Goal: Task Accomplishment & Management: Manage account settings

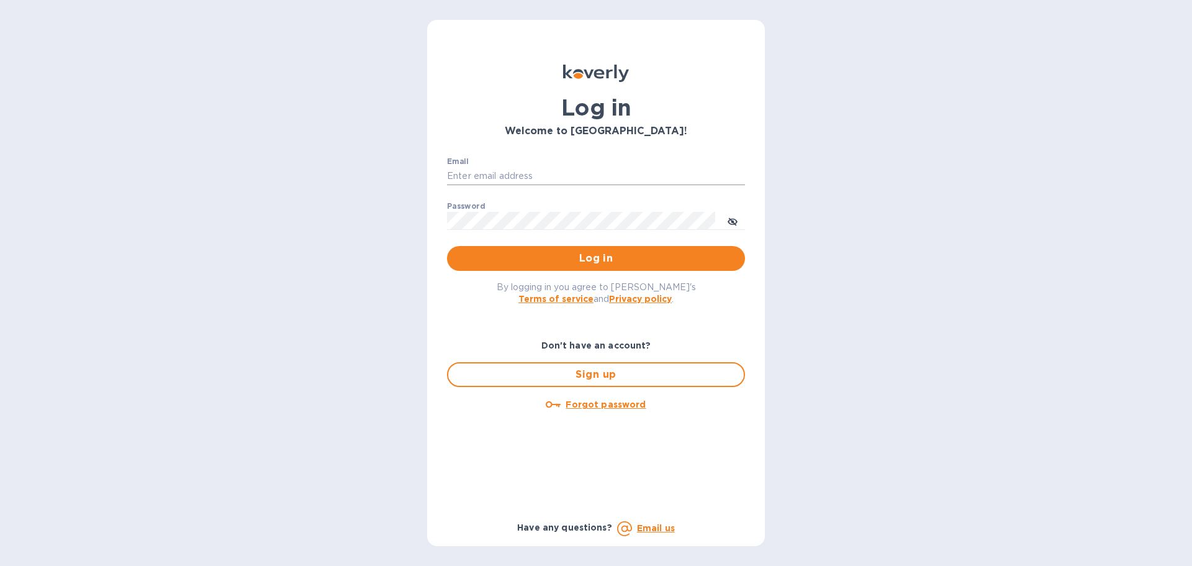
click at [481, 171] on input "Email" at bounding box center [596, 176] width 298 height 19
type input "[EMAIL_ADDRESS][DOMAIN_NAME]"
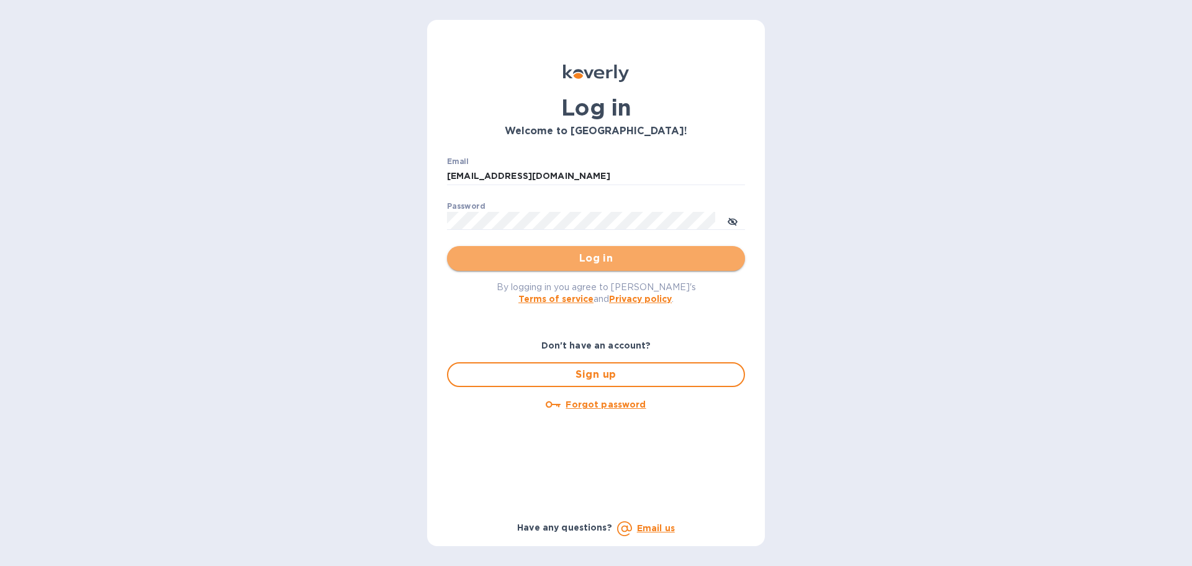
click at [609, 262] on span "Log in" at bounding box center [596, 258] width 278 height 15
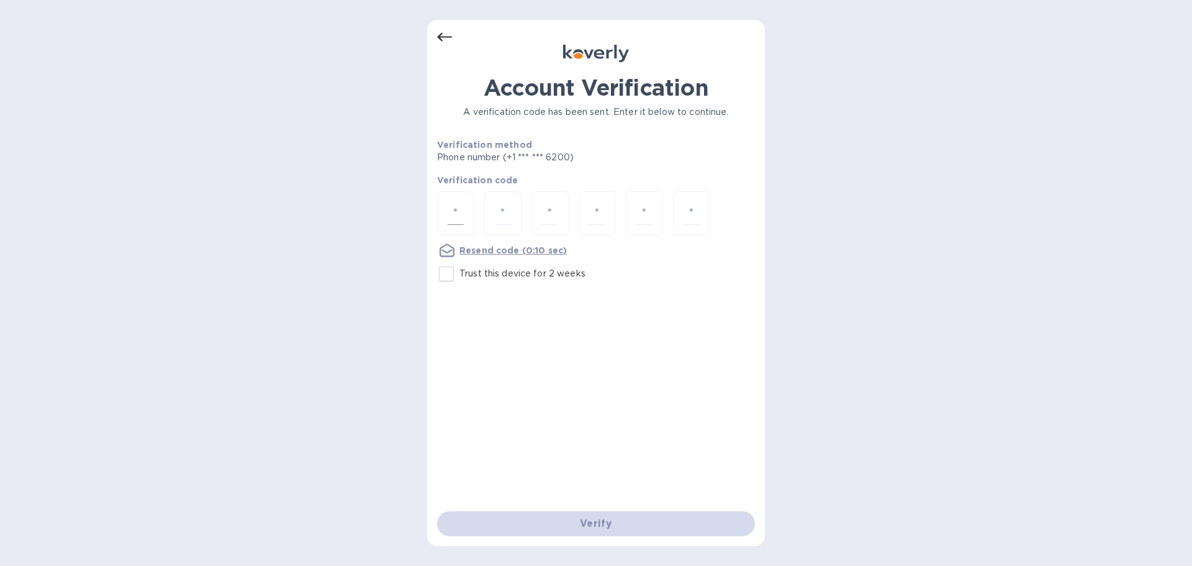
click at [450, 218] on input "number" at bounding box center [456, 213] width 16 height 23
type input "9"
type input "5"
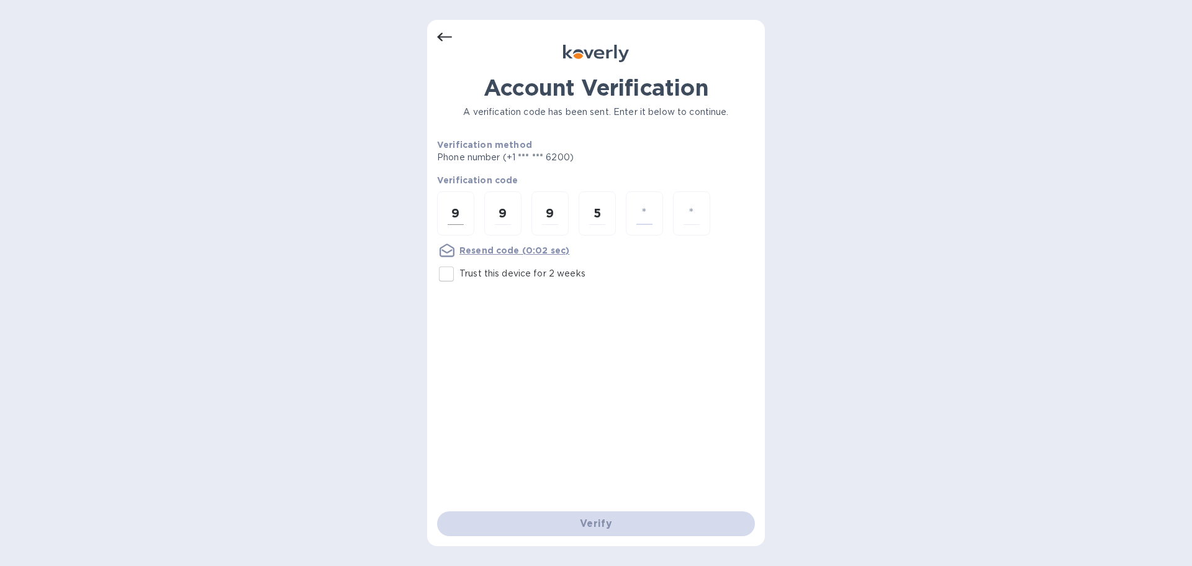
type input "8"
type input "9"
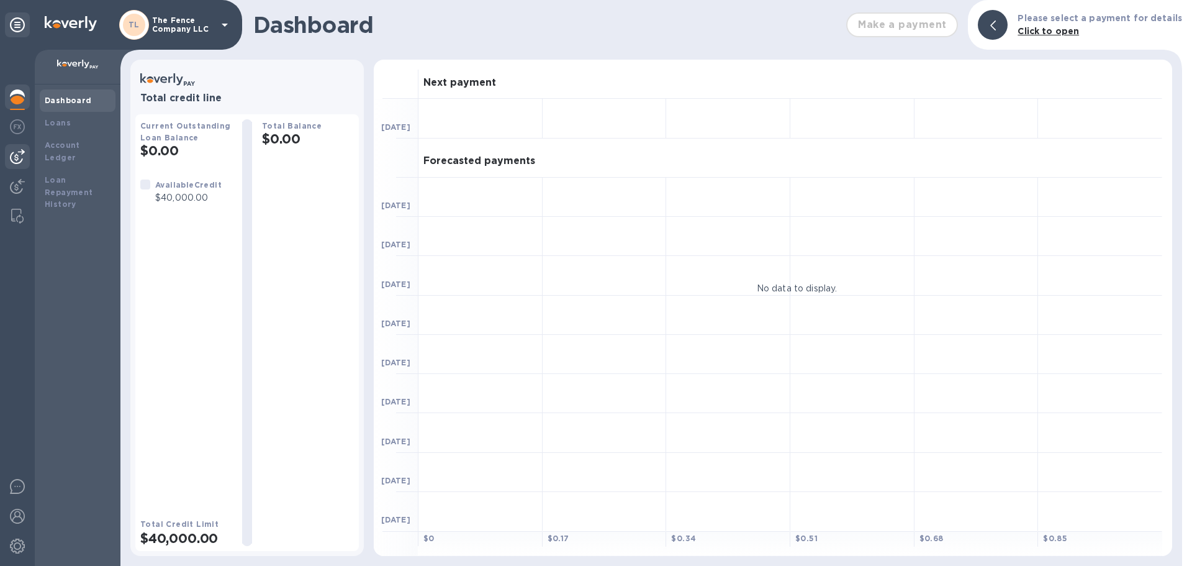
click at [19, 158] on img at bounding box center [17, 156] width 15 height 15
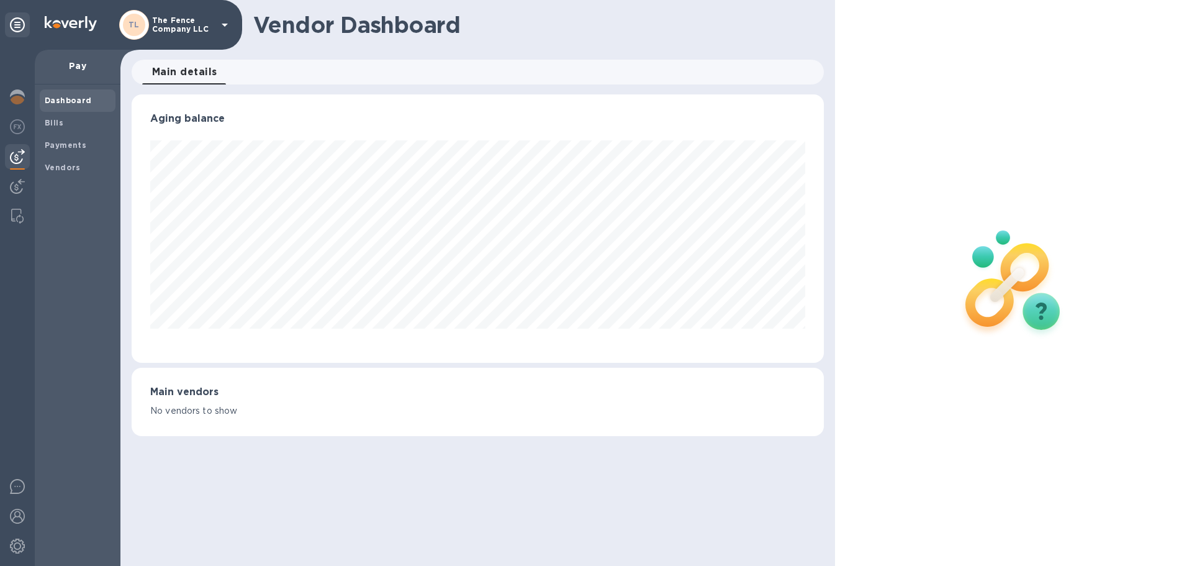
scroll to position [268, 692]
click at [19, 100] on img at bounding box center [17, 96] width 15 height 15
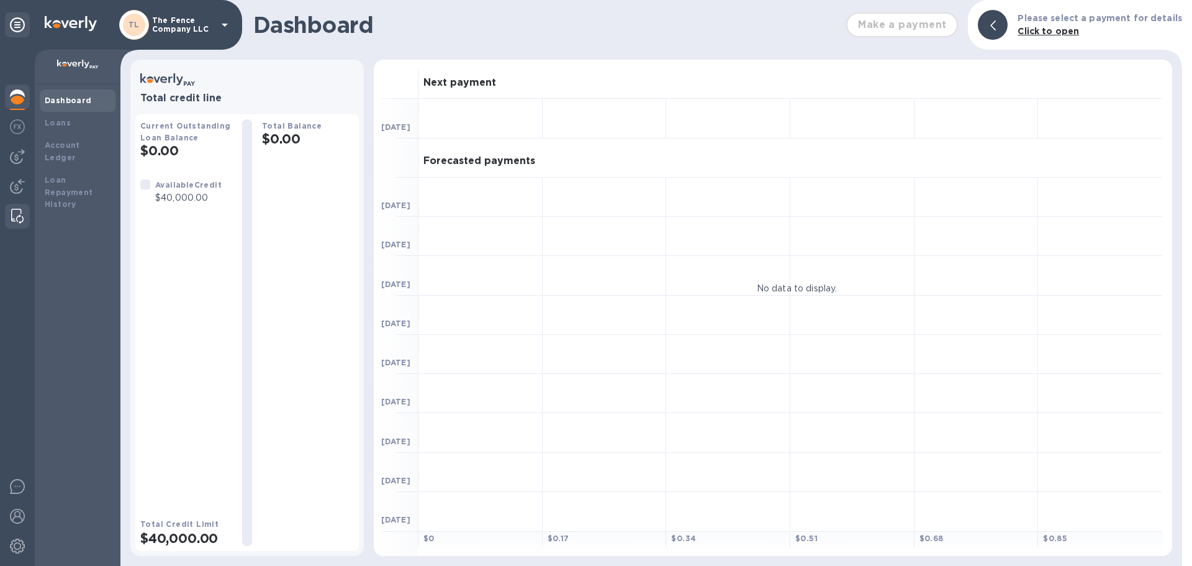
click at [15, 213] on img at bounding box center [17, 216] width 12 height 15
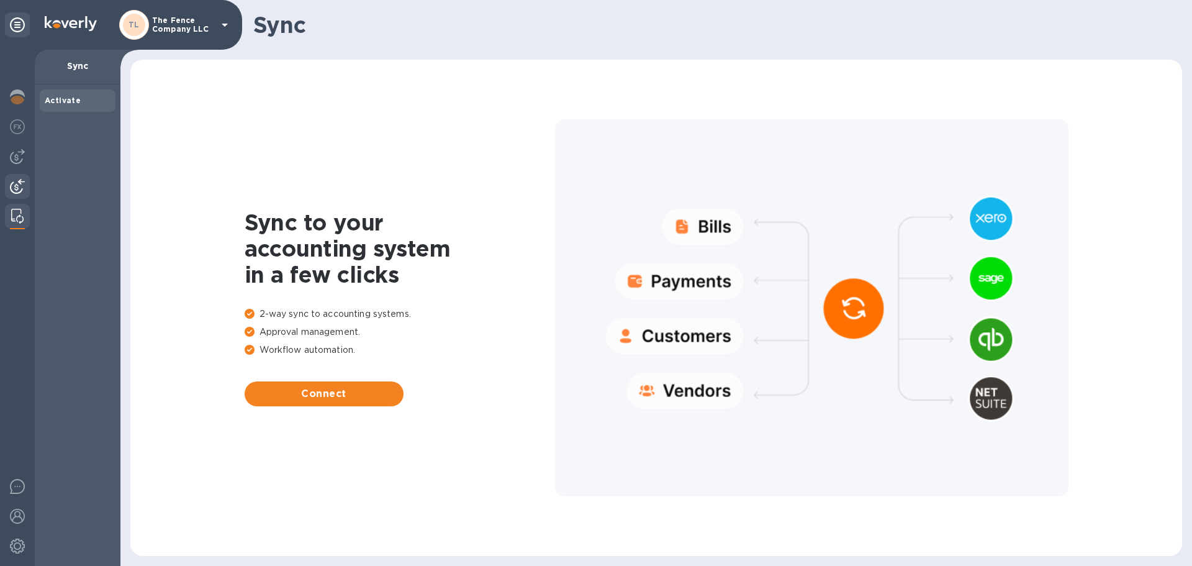
click at [13, 185] on img at bounding box center [17, 186] width 15 height 15
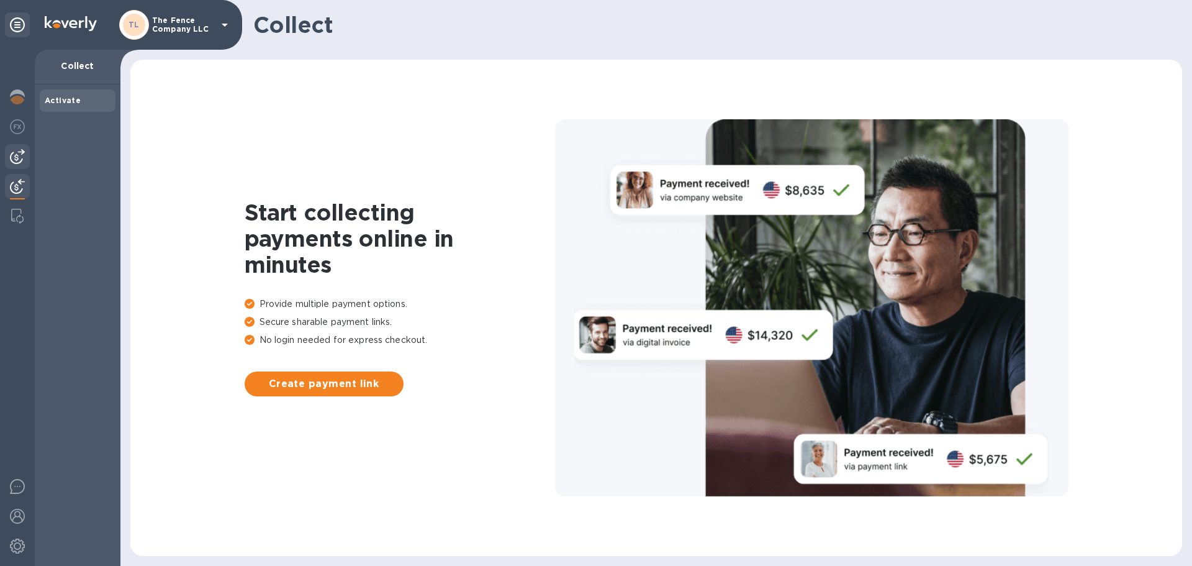
click at [17, 155] on img at bounding box center [17, 156] width 15 height 15
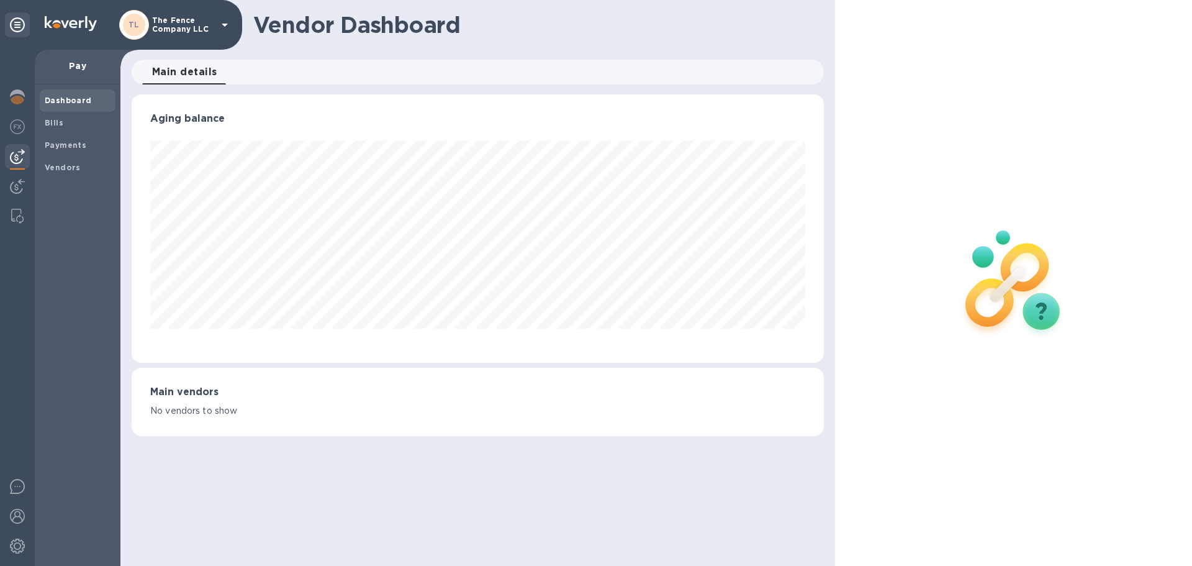
scroll to position [268, 692]
click at [58, 166] on b "Vendors" at bounding box center [63, 167] width 36 height 9
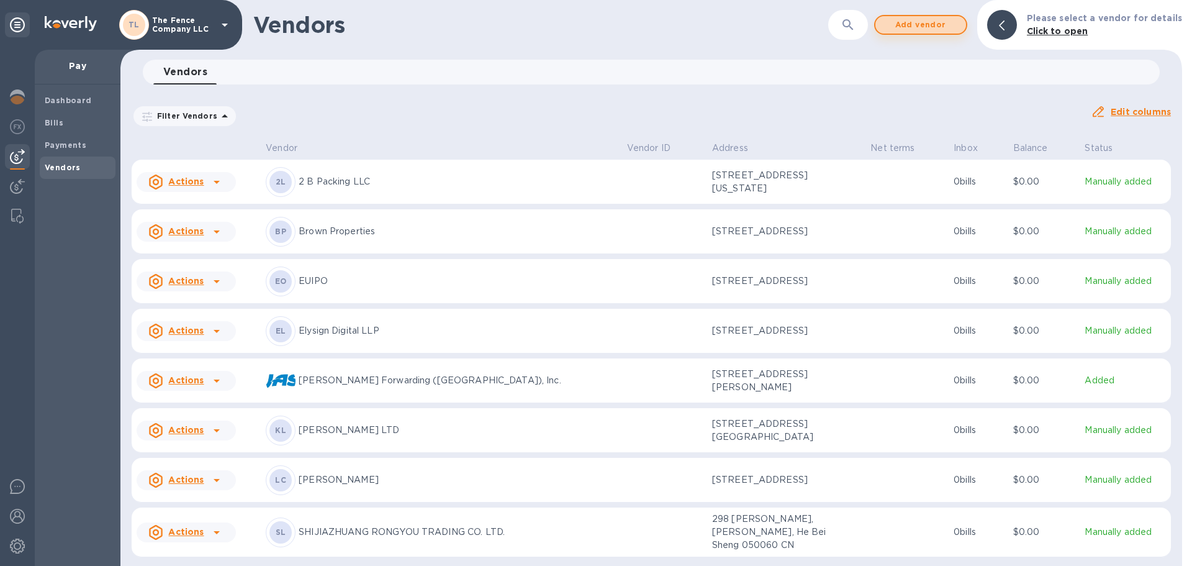
click at [939, 24] on span "Add vendor" at bounding box center [921, 24] width 71 height 15
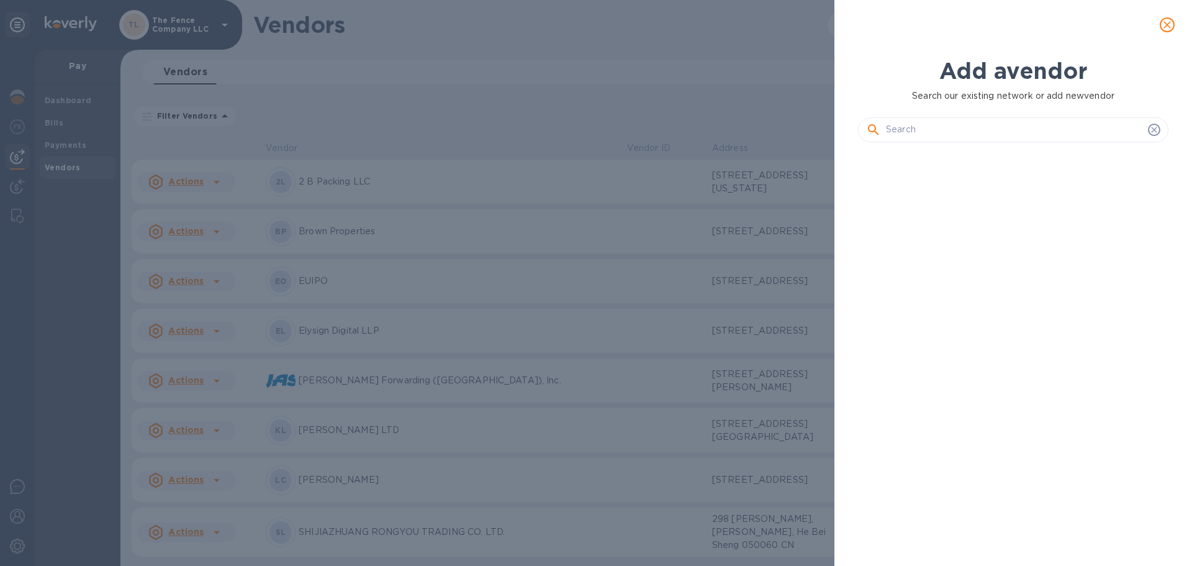
scroll to position [371, 315]
click at [940, 130] on input "text" at bounding box center [1014, 129] width 257 height 19
click at [58, 164] on div "Add a vendor Search our existing network or add new vendor TS TERENZUOLA di [PE…" at bounding box center [596, 283] width 1192 height 566
click at [920, 130] on input "text" at bounding box center [1014, 129] width 257 height 19
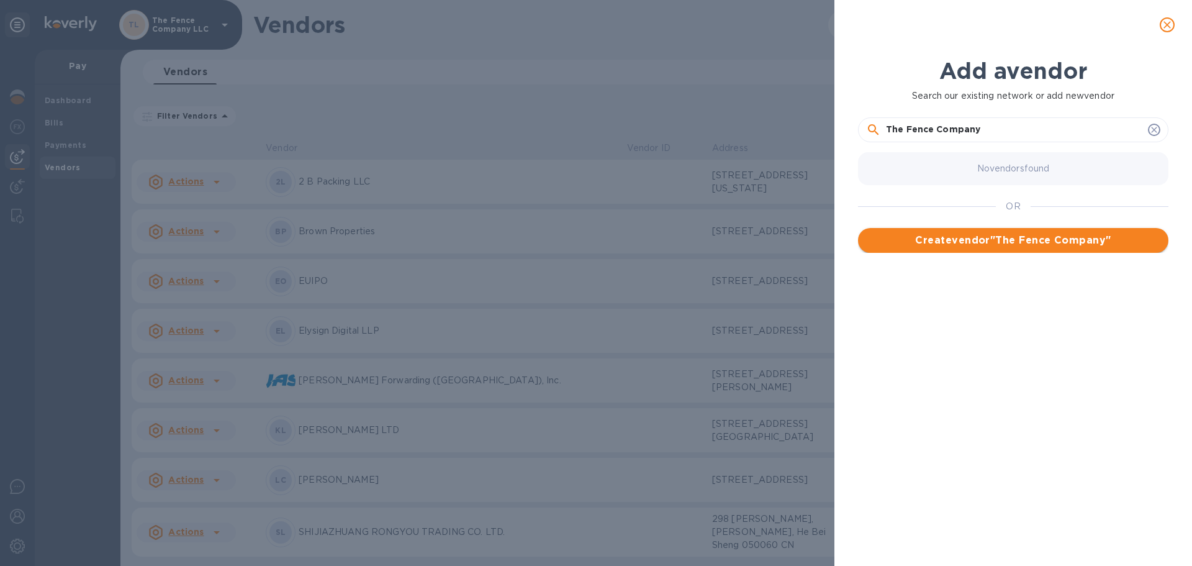
type input "The Fence Company"
click at [1019, 242] on span "Create vendor " The Fence Company "" at bounding box center [1013, 240] width 291 height 15
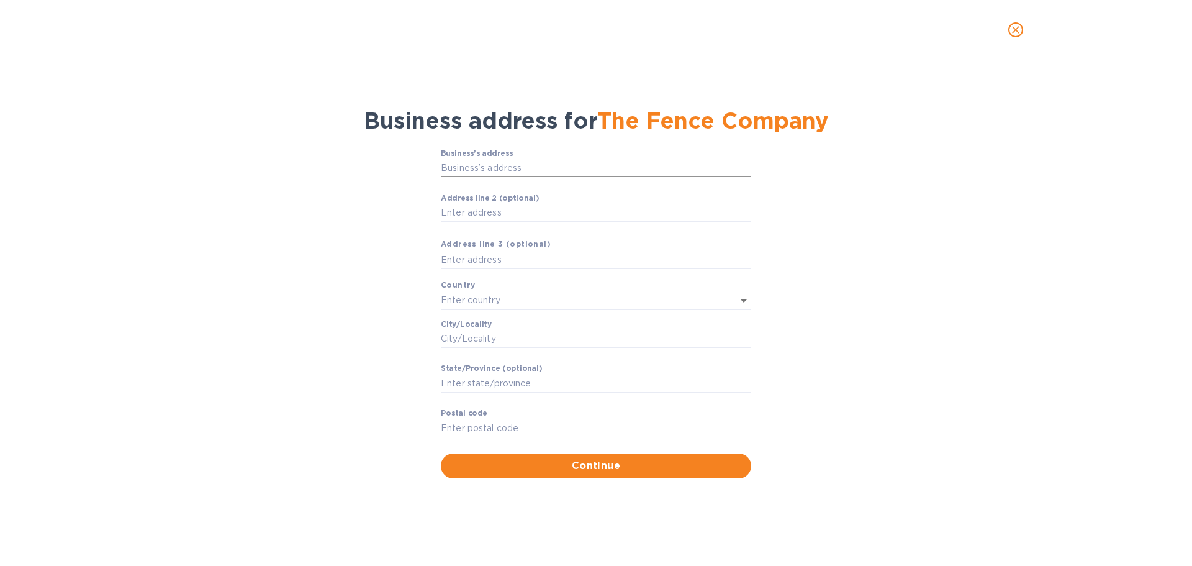
click at [483, 168] on input "Business’s аddress" at bounding box center [596, 168] width 311 height 19
type input "[STREET_ADDRESS][PERSON_NAME]"
type input "[GEOGRAPHIC_DATA]"
type input "Hernando"
type input "MS"
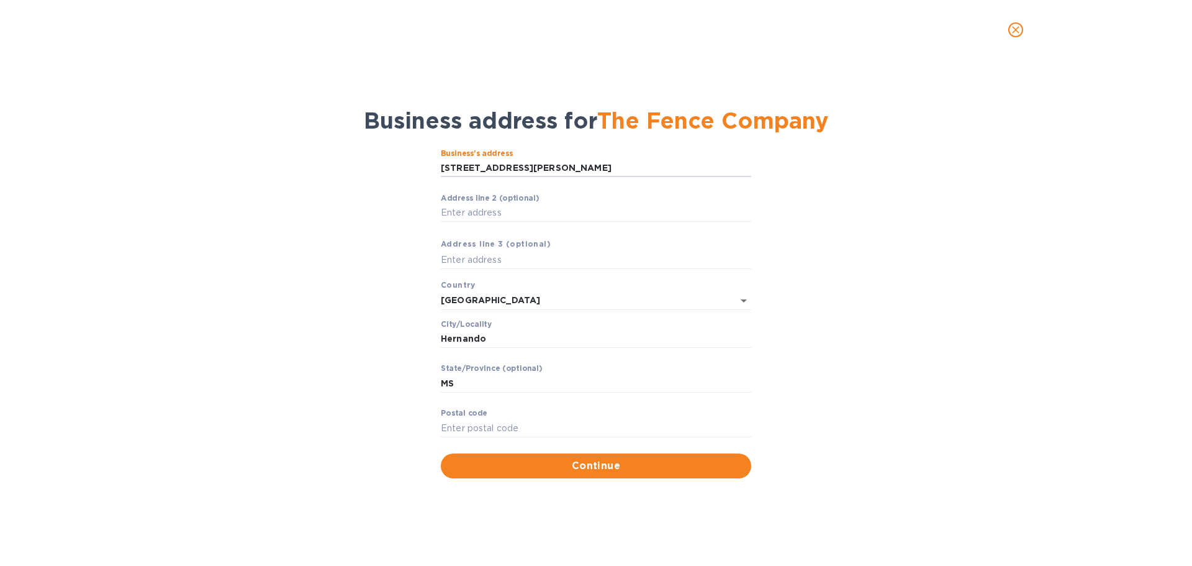
type input "38632"
click at [567, 326] on p "[GEOGRAPHIC_DATA]" at bounding box center [596, 327] width 291 height 13
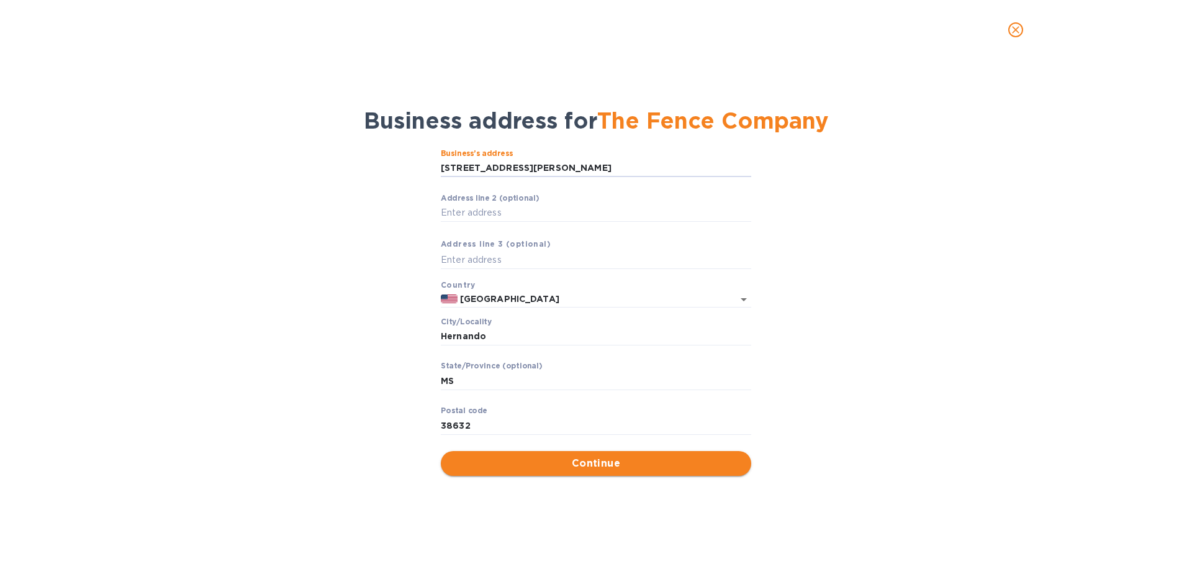
click at [609, 460] on span "Continue" at bounding box center [596, 463] width 291 height 15
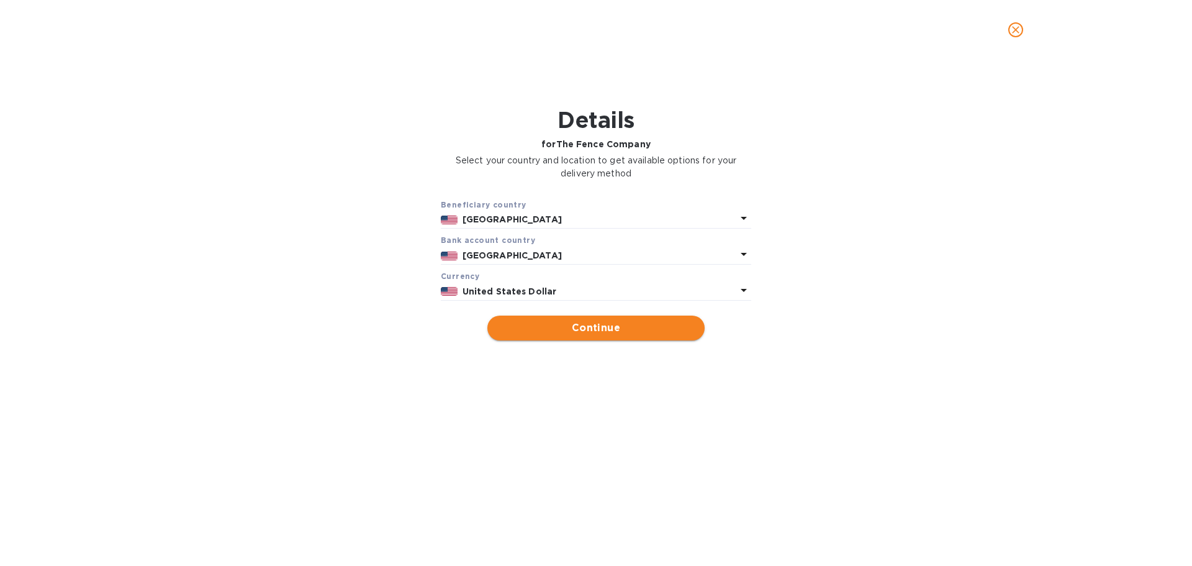
click at [605, 328] on span "Continue" at bounding box center [595, 327] width 197 height 15
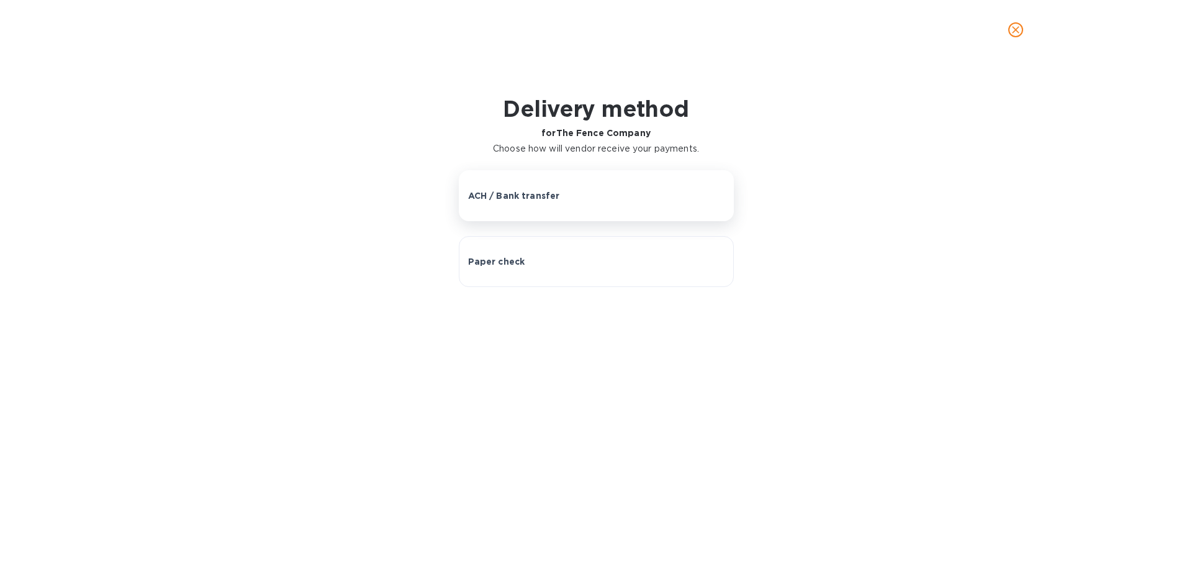
click at [519, 197] on p "ACH / Bank transfer" at bounding box center [514, 195] width 92 height 12
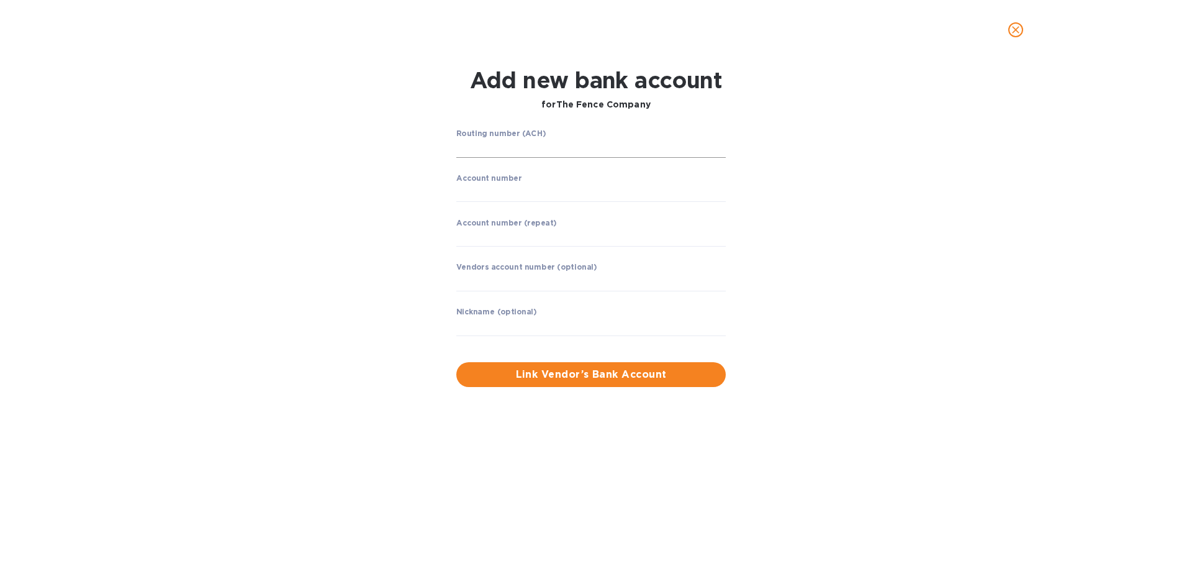
click at [503, 152] on input "string" at bounding box center [591, 148] width 270 height 19
type input "065300279"
click at [502, 238] on input "string" at bounding box center [591, 236] width 270 height 19
click at [485, 175] on label "Account number" at bounding box center [488, 177] width 65 height 7
click at [489, 186] on input "string" at bounding box center [591, 192] width 270 height 19
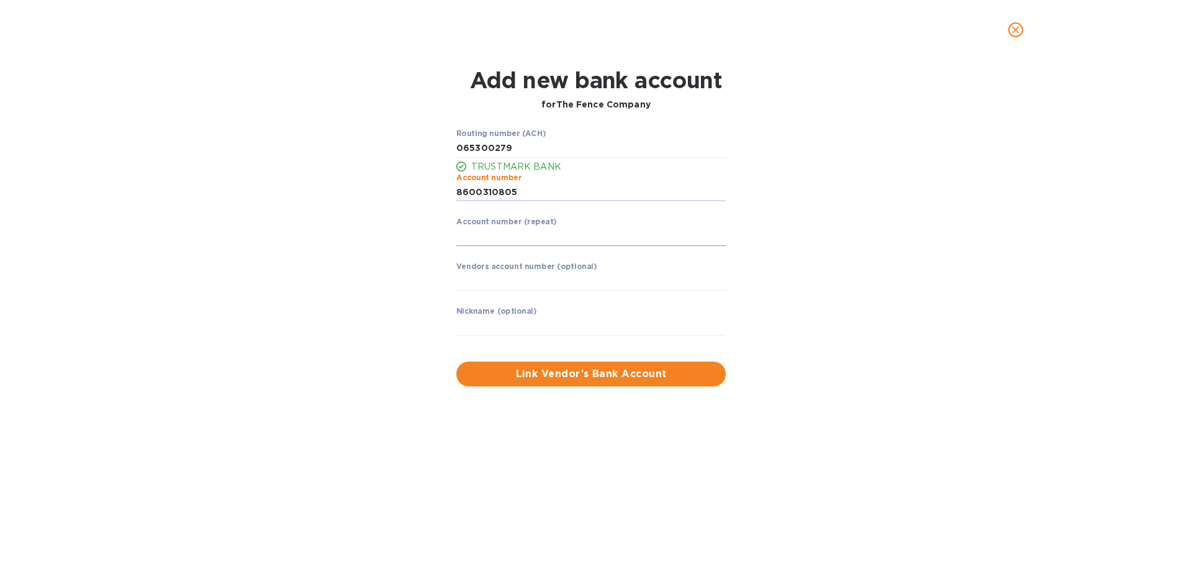
type input "8600310805"
click at [503, 237] on input "string" at bounding box center [591, 236] width 270 height 19
click at [505, 236] on input "string" at bounding box center [591, 236] width 270 height 19
type input "8600310805"
click at [512, 284] on input "text" at bounding box center [591, 281] width 270 height 19
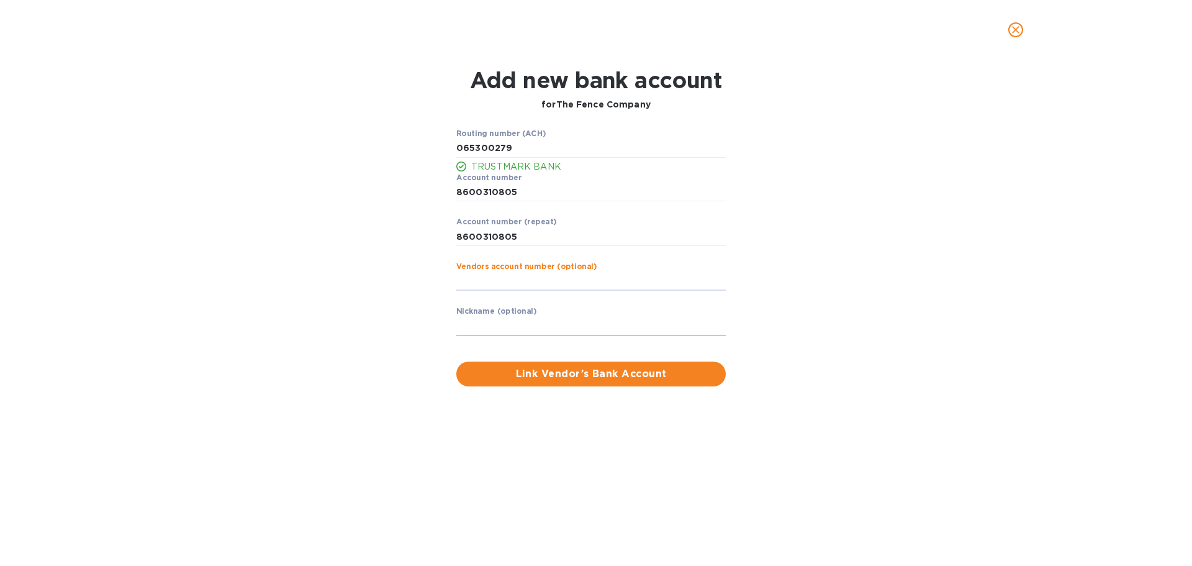
click at [499, 324] on input "text" at bounding box center [591, 326] width 270 height 19
click at [661, 375] on span "Link Vendor’s Bank Account" at bounding box center [591, 373] width 250 height 15
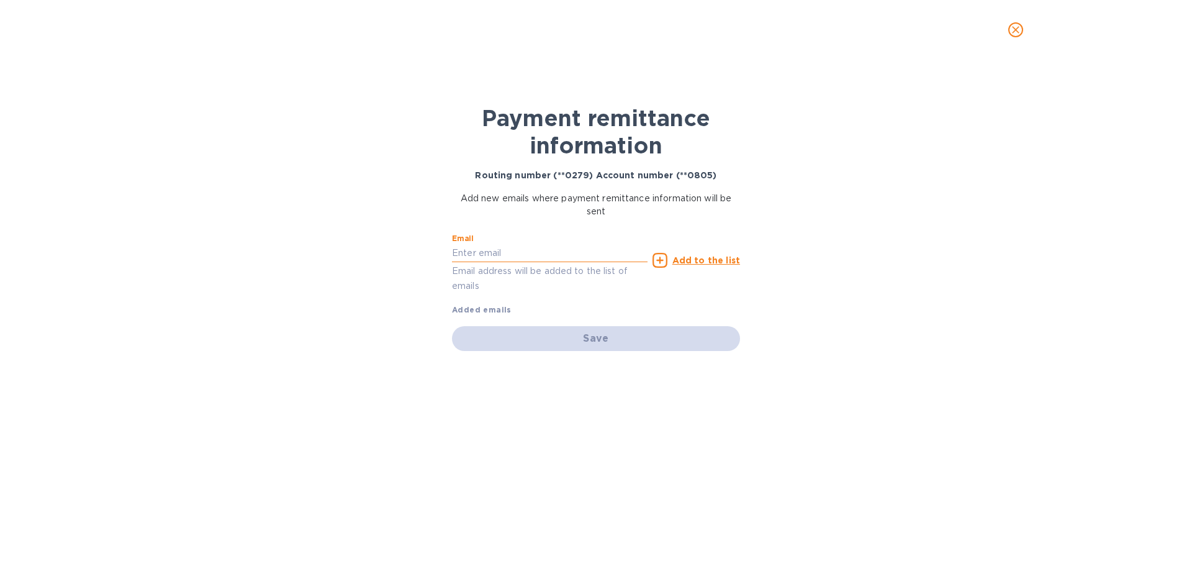
click at [494, 255] on input "text" at bounding box center [550, 253] width 196 height 19
type input "[EMAIL_ADDRESS][DOMAIN_NAME]"
click at [702, 260] on u "Add to the list" at bounding box center [707, 260] width 68 height 10
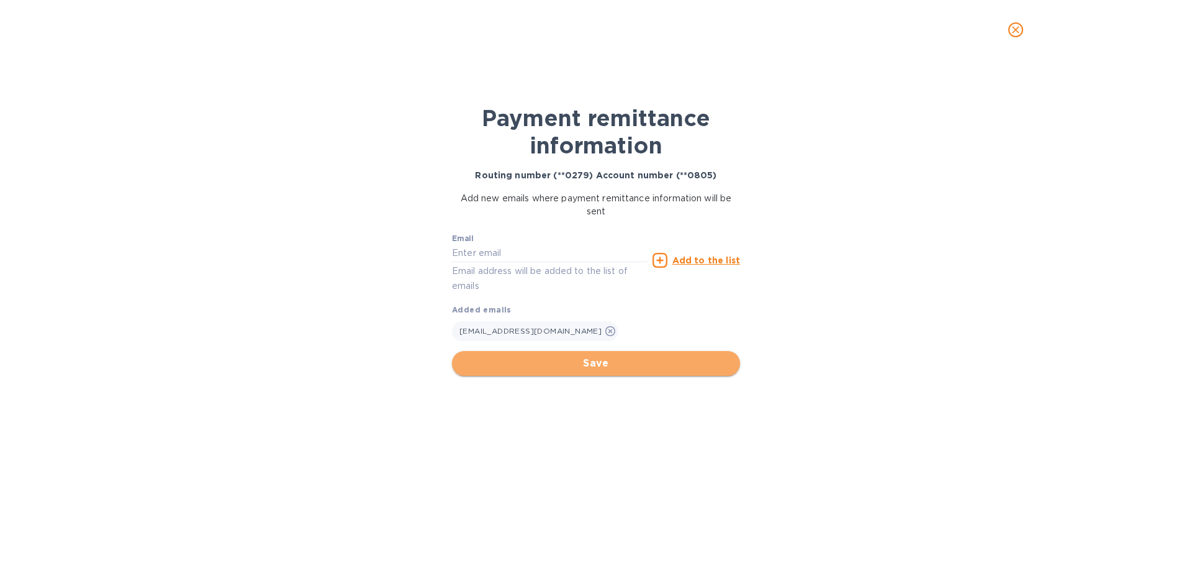
click at [599, 366] on span "Save" at bounding box center [596, 363] width 268 height 15
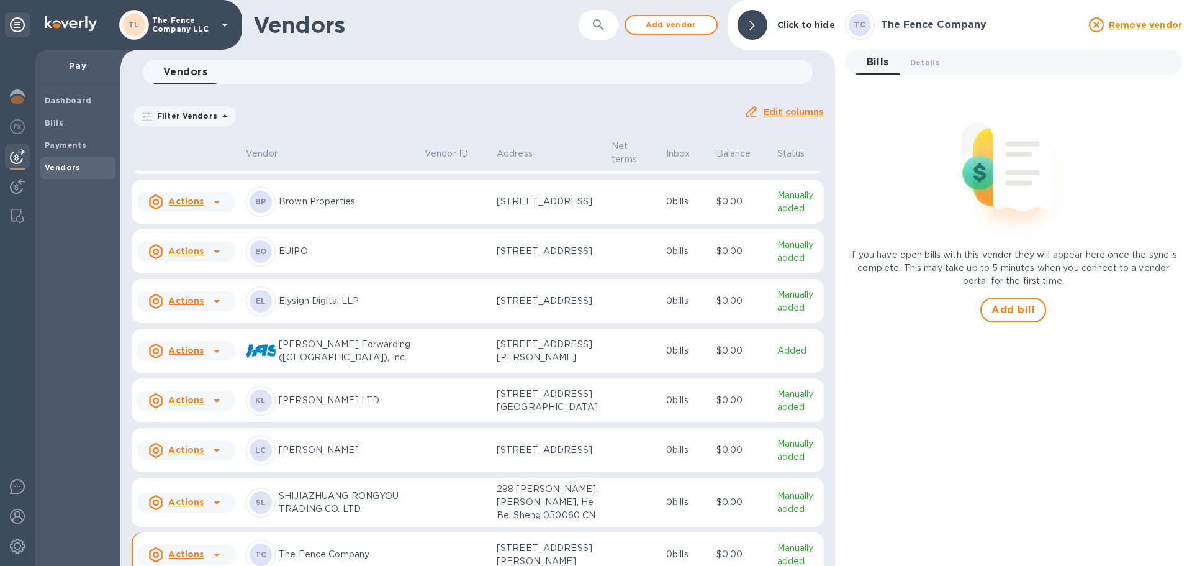
scroll to position [149, 0]
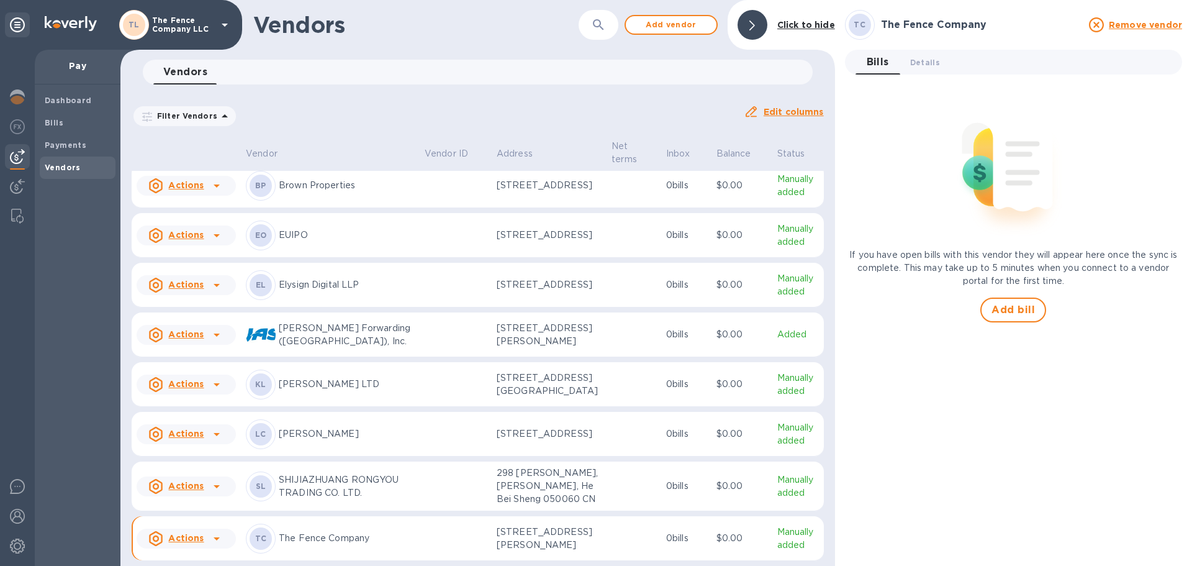
click at [437, 529] on td at bounding box center [456, 538] width 72 height 45
click at [1009, 314] on span "Add bill" at bounding box center [1013, 309] width 43 height 15
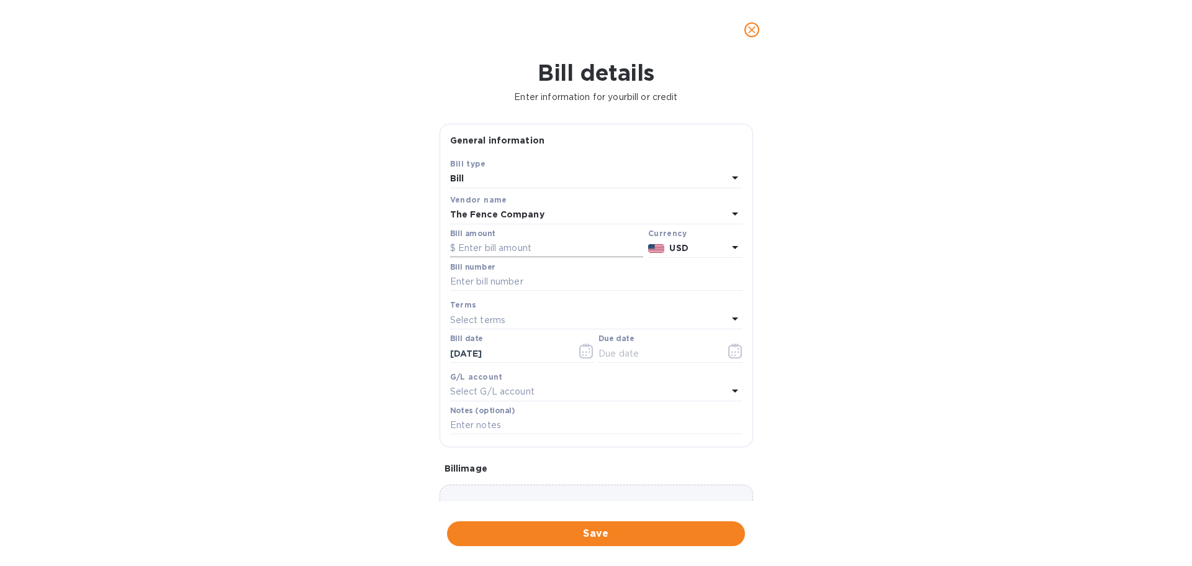
click at [486, 248] on input "text" at bounding box center [546, 248] width 193 height 19
click at [534, 250] on input "text" at bounding box center [546, 248] width 193 height 19
type input "7,750.53"
click at [491, 283] on input "text" at bounding box center [596, 282] width 293 height 19
type input "0133508-IN"
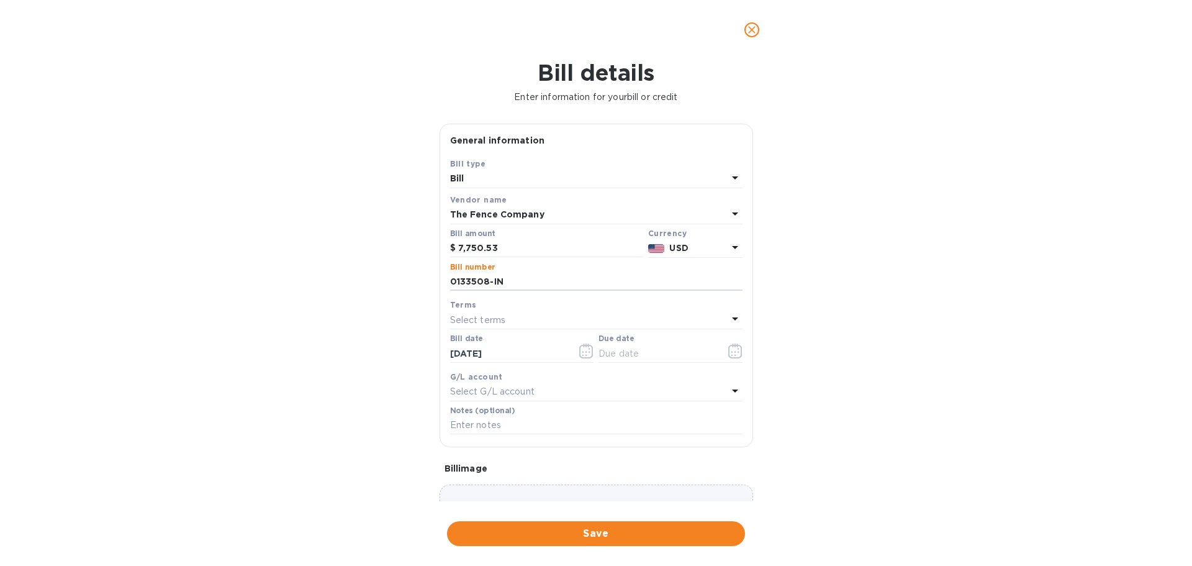
click at [497, 320] on p "Select terms" at bounding box center [478, 320] width 56 height 13
click at [351, 349] on div "Bill details Enter information for your bill or credit General information Save…" at bounding box center [596, 313] width 1192 height 506
click at [609, 355] on input "text" at bounding box center [657, 353] width 117 height 19
click at [728, 351] on icon "button" at bounding box center [735, 350] width 14 height 15
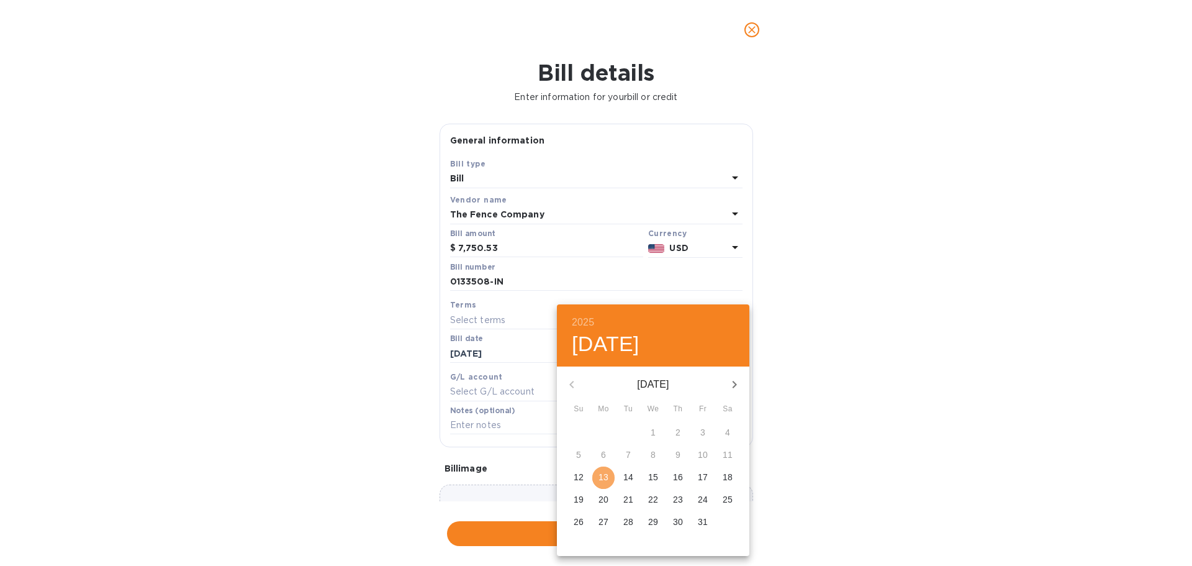
click at [604, 473] on p "13" at bounding box center [604, 477] width 10 height 12
type input "[DATE]"
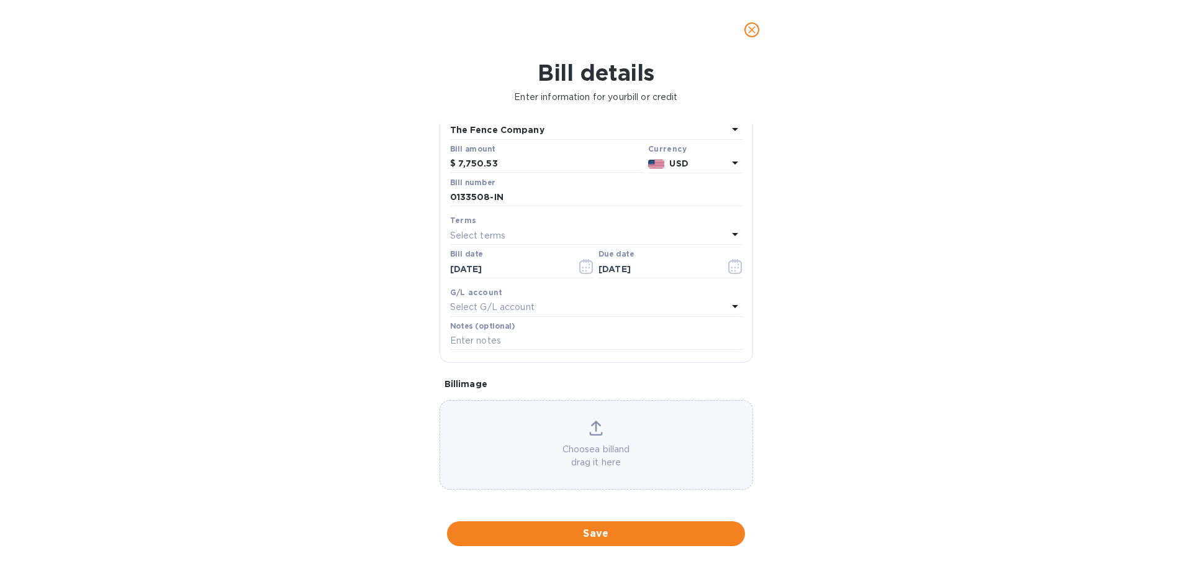
scroll to position [88, 0]
click at [589, 442] on p "Choose a bill and drag it here" at bounding box center [596, 453] width 312 height 26
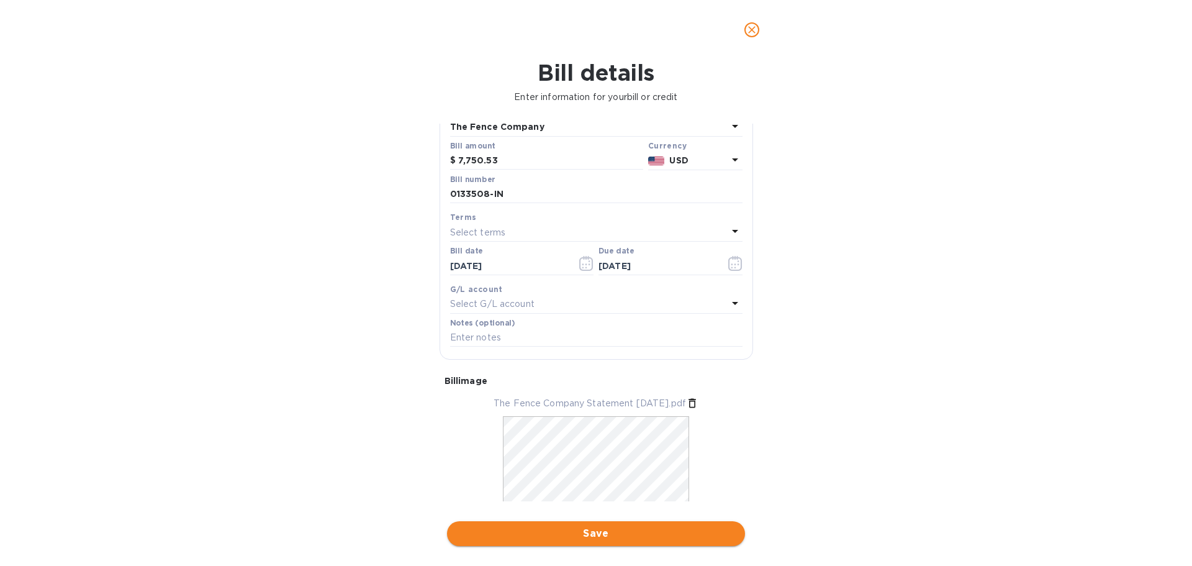
click at [597, 531] on span "Save" at bounding box center [596, 533] width 278 height 15
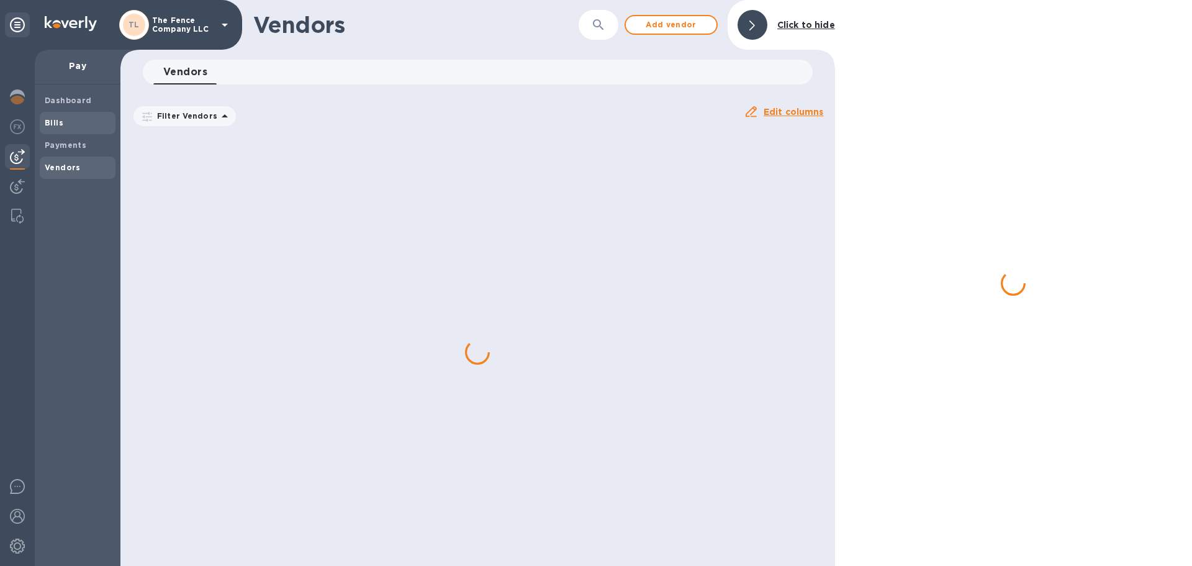
click at [58, 124] on b "Bills" at bounding box center [54, 122] width 19 height 9
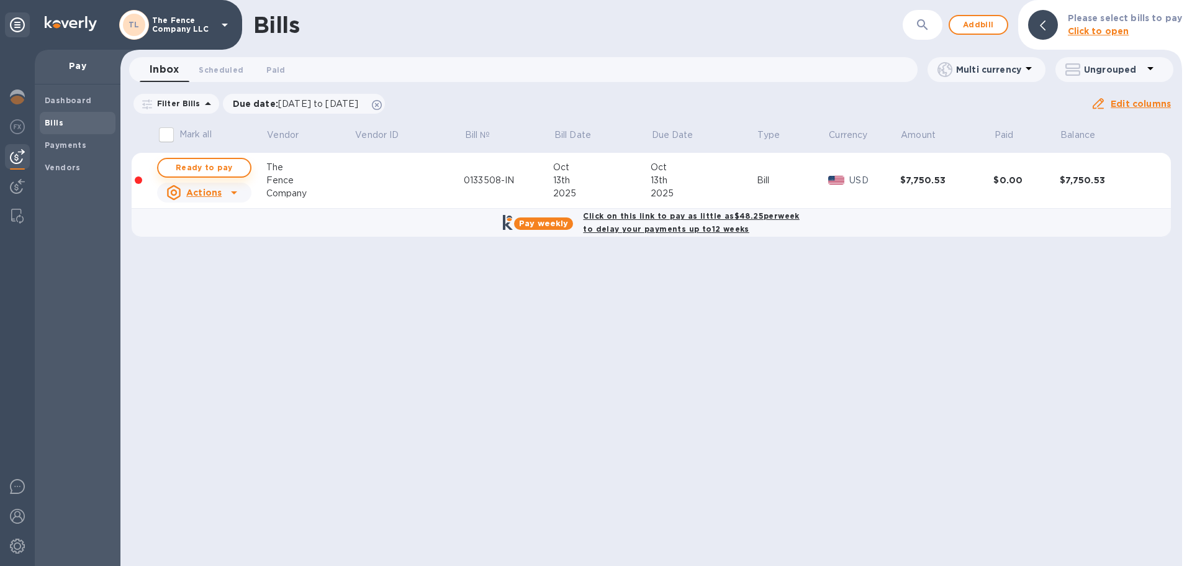
click at [207, 166] on span "Ready to pay" at bounding box center [204, 167] width 72 height 15
checkbox input "true"
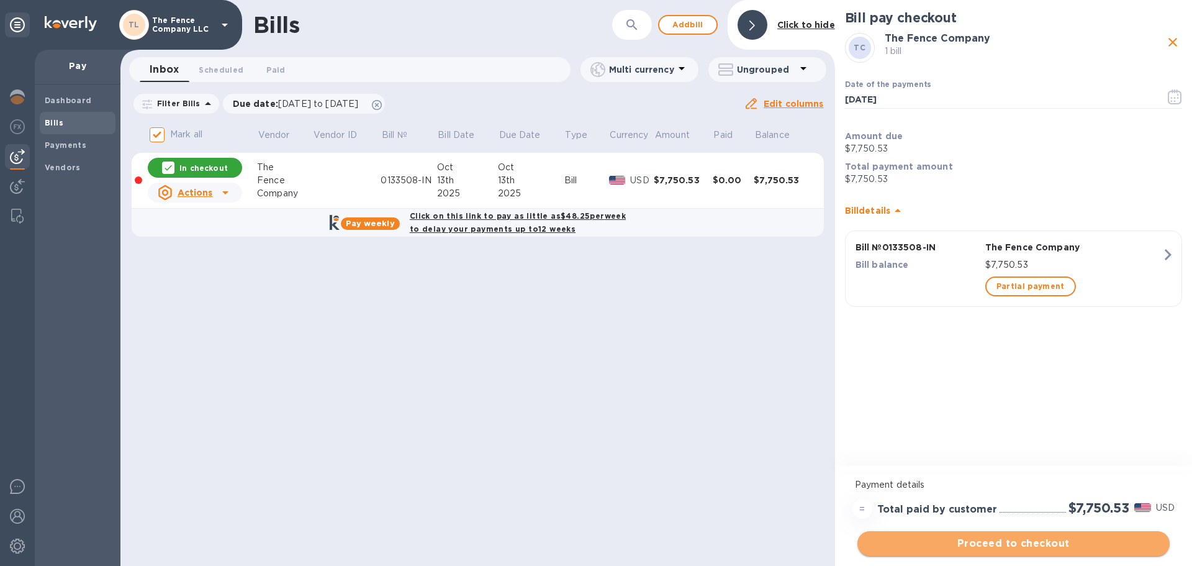
click at [1005, 542] on span "Proceed to checkout" at bounding box center [1014, 543] width 293 height 15
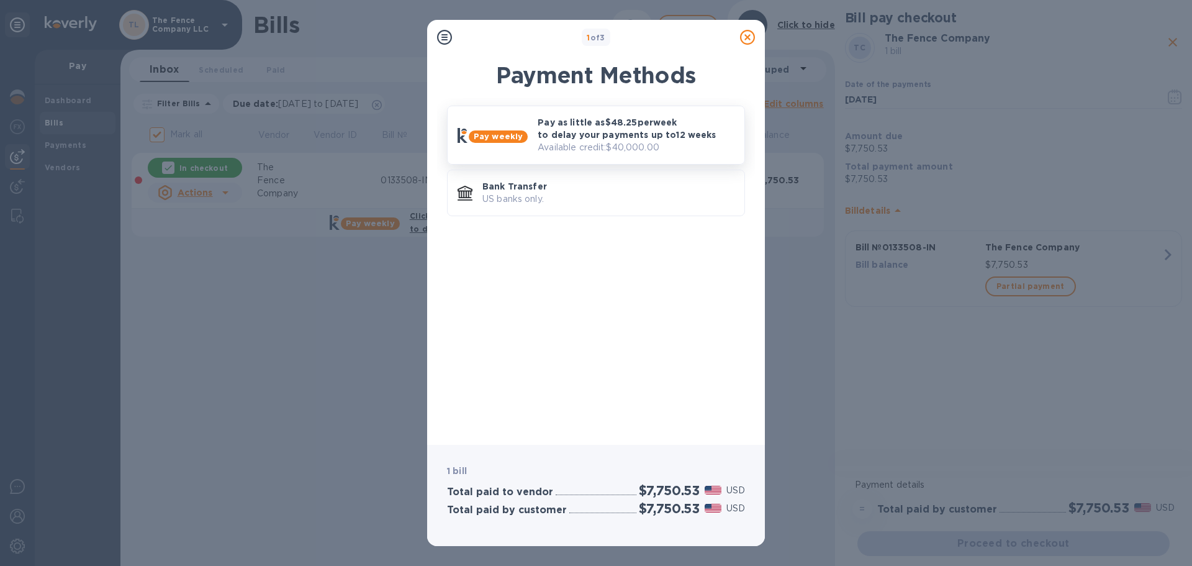
click at [544, 137] on p "Pay as little as $48.25 per week to delay your payments up to 12 weeks" at bounding box center [636, 128] width 197 height 25
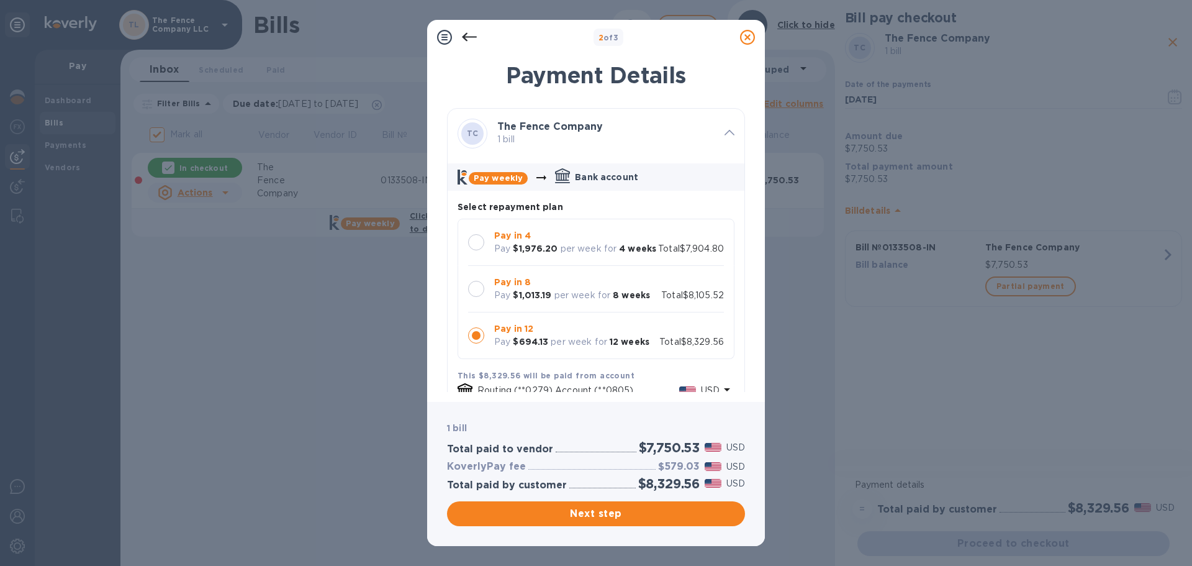
click at [478, 297] on div at bounding box center [476, 289] width 16 height 16
click at [476, 242] on div at bounding box center [476, 242] width 16 height 16
click at [474, 343] on div at bounding box center [476, 335] width 16 height 16
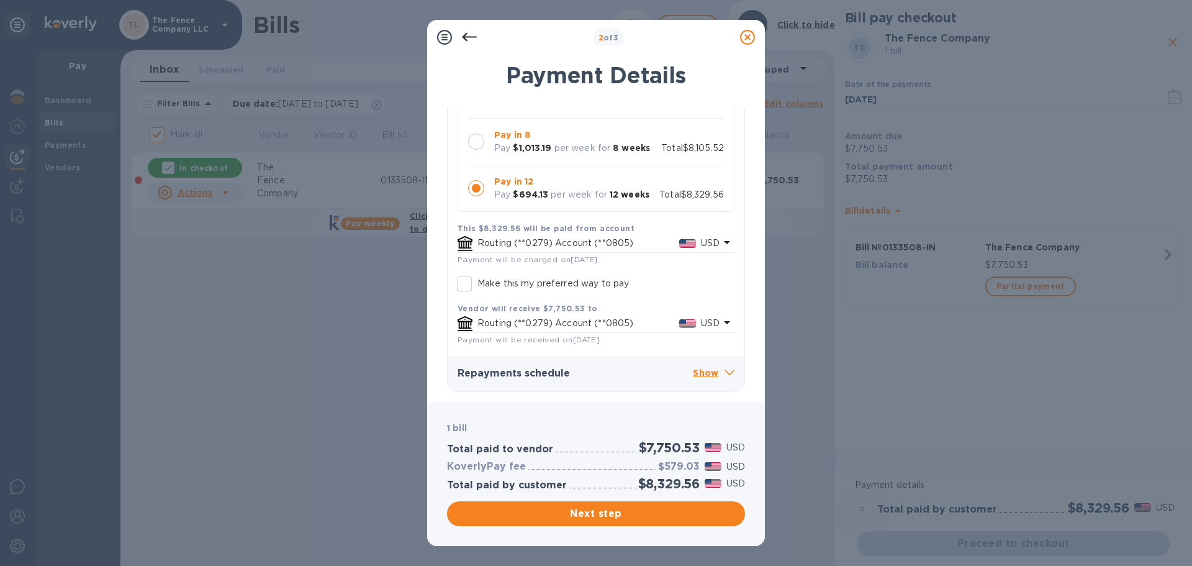
scroll to position [160, 0]
click at [702, 370] on p "Show" at bounding box center [714, 374] width 42 height 16
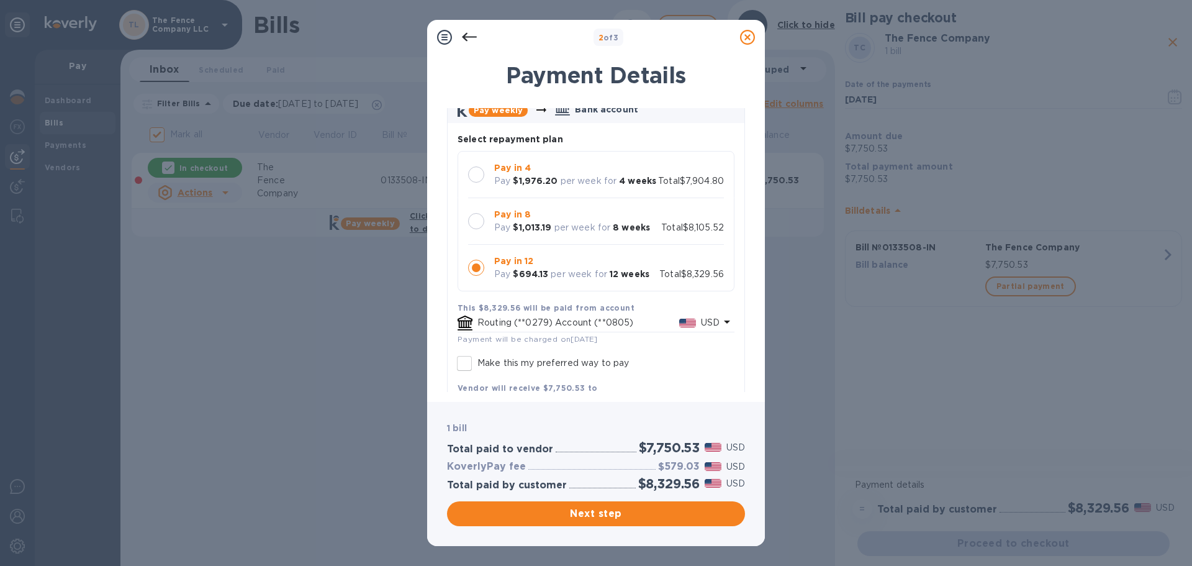
scroll to position [0, 0]
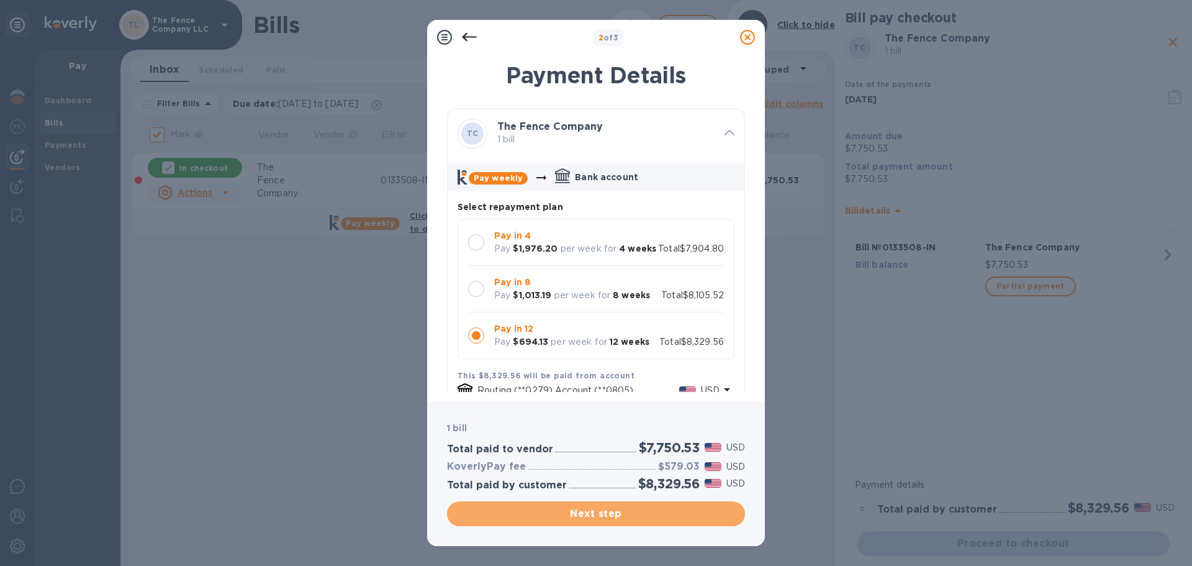
click at [617, 509] on span "Next step" at bounding box center [596, 513] width 278 height 15
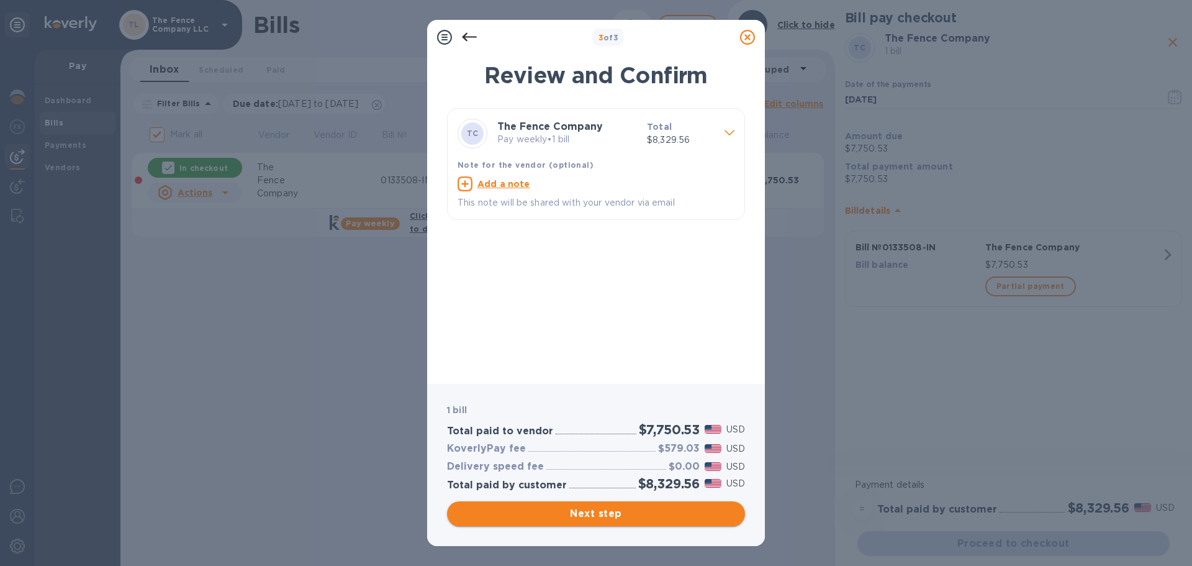
click at [594, 507] on span "Next step" at bounding box center [596, 513] width 278 height 15
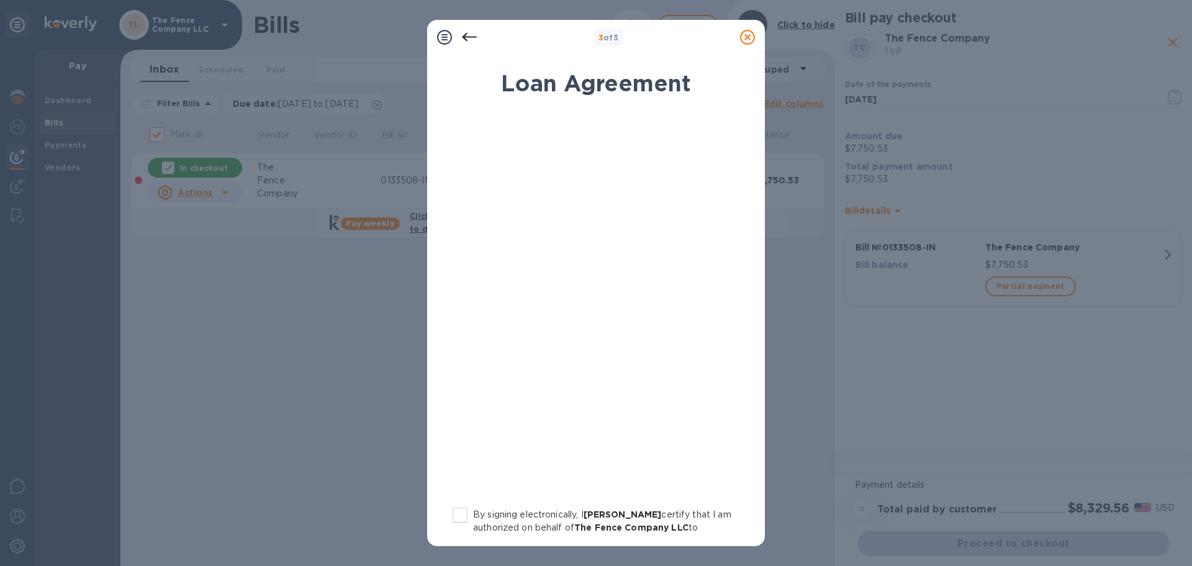
click at [457, 513] on input "By signing electronically, I [PERSON_NAME] certify that I am authorized on beha…" at bounding box center [460, 515] width 26 height 26
checkbox input "true"
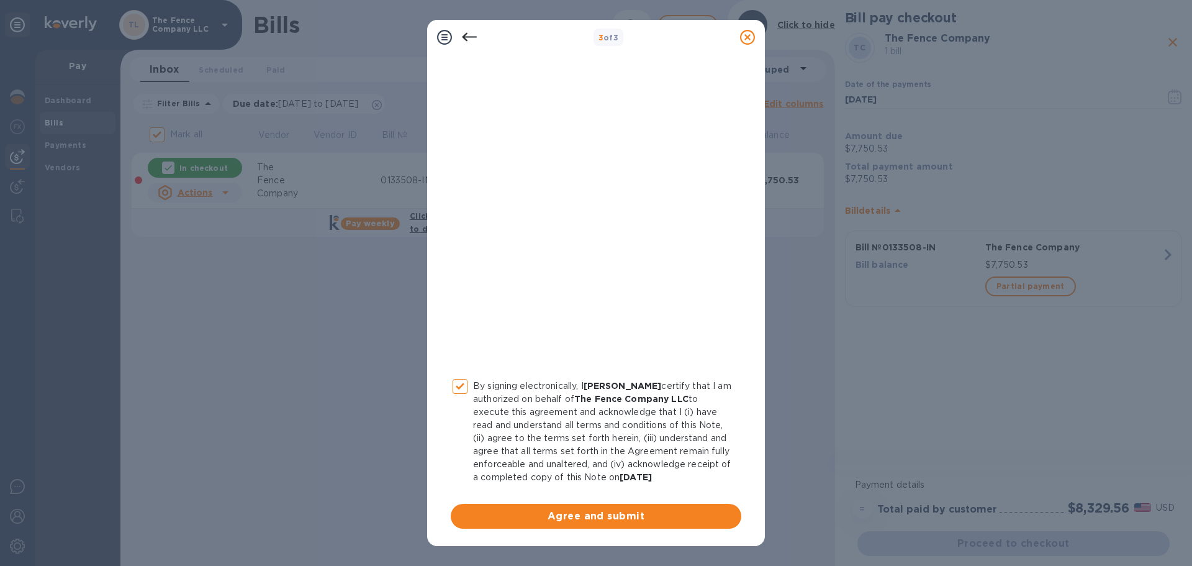
scroll to position [142, 0]
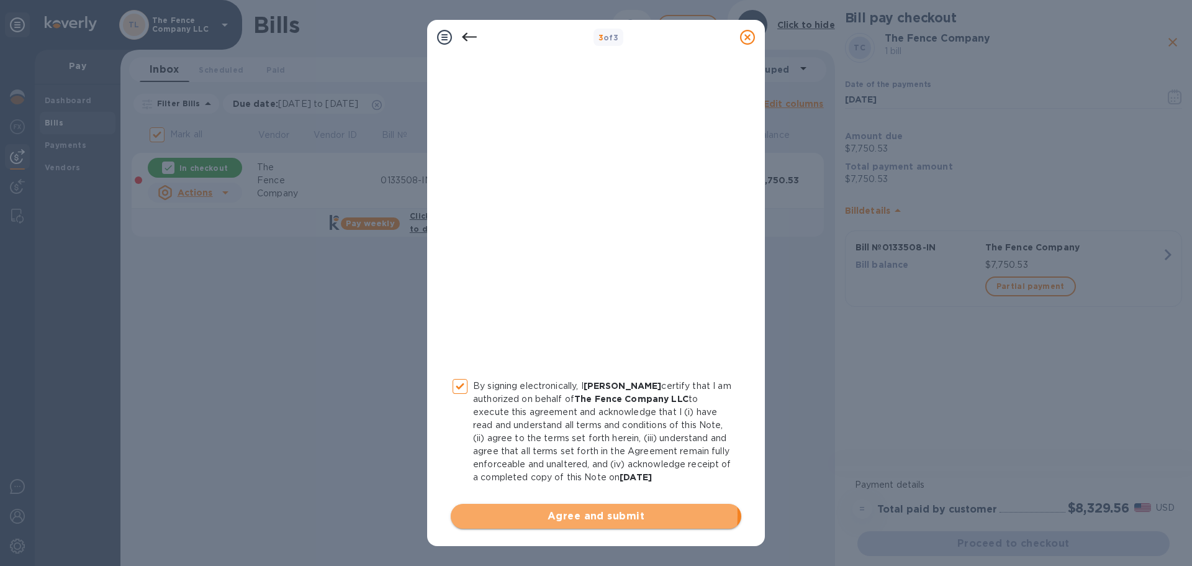
click at [575, 515] on span "Agree and submit" at bounding box center [596, 516] width 271 height 15
